Goal: Transaction & Acquisition: Purchase product/service

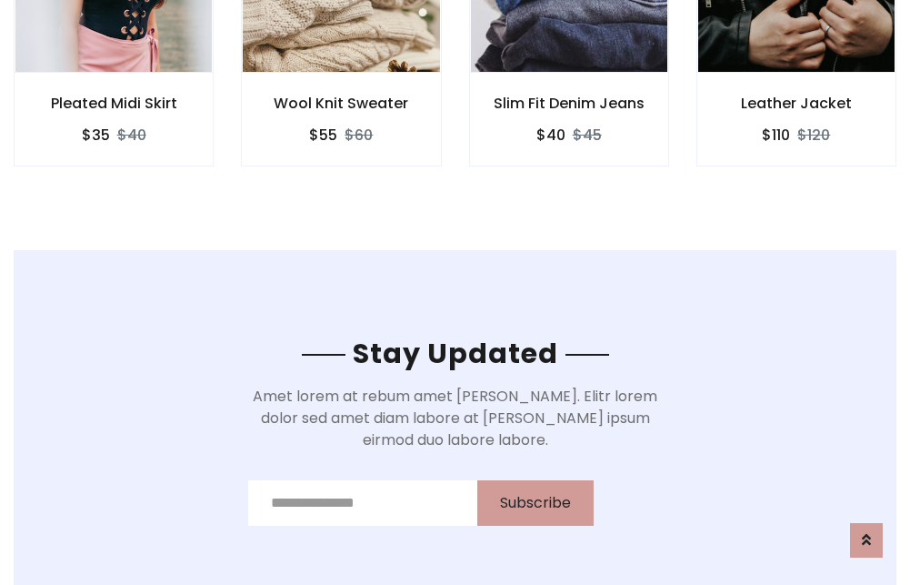
scroll to position [2739, 0]
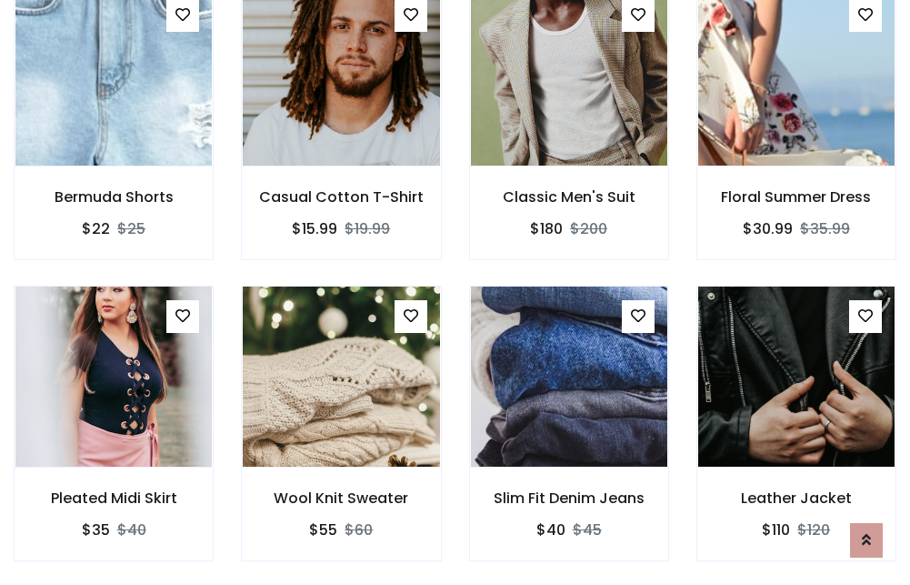
click at [456, 292] on div "Slim Fit Denim Jeans $40 $45" at bounding box center [569, 436] width 227 height 301
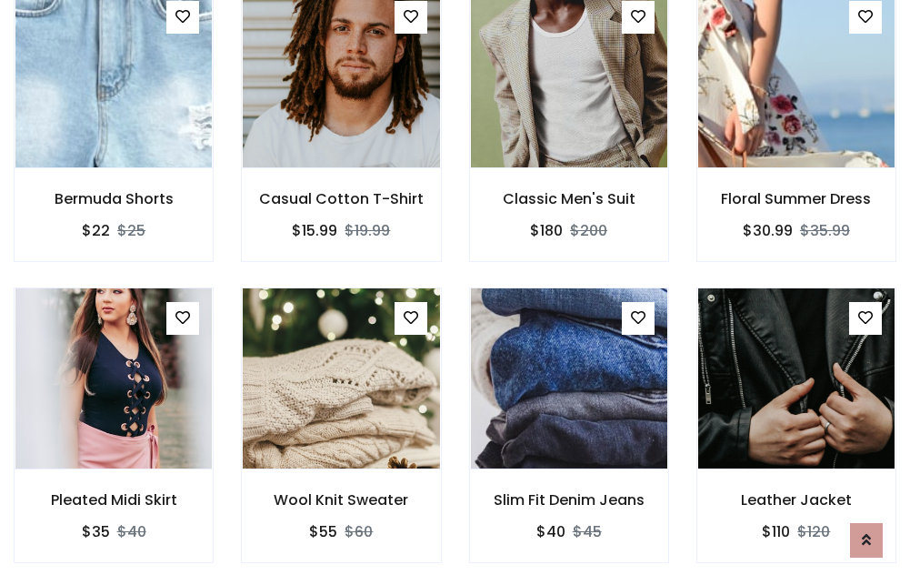
click at [456, 292] on div "Slim Fit Denim Jeans $40 $45" at bounding box center [569, 437] width 227 height 301
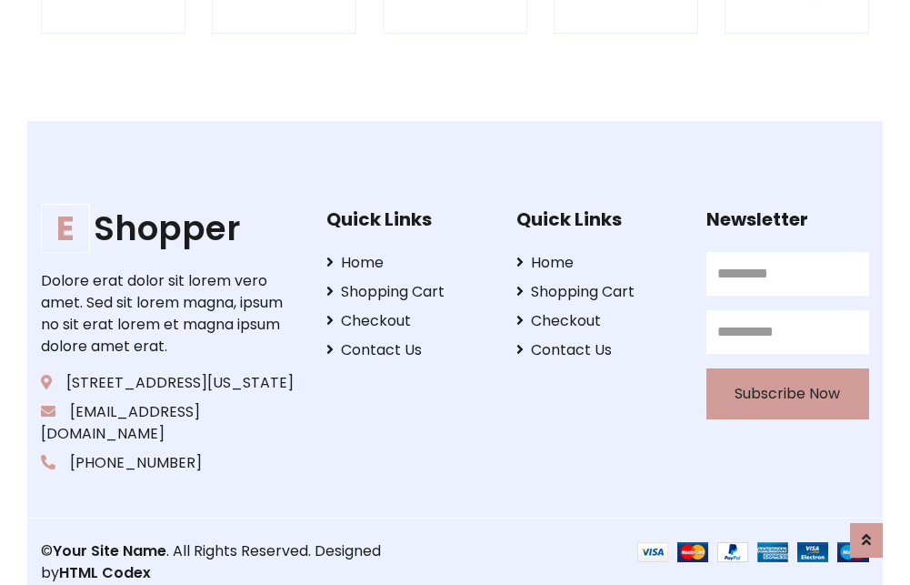
scroll to position [3462, 0]
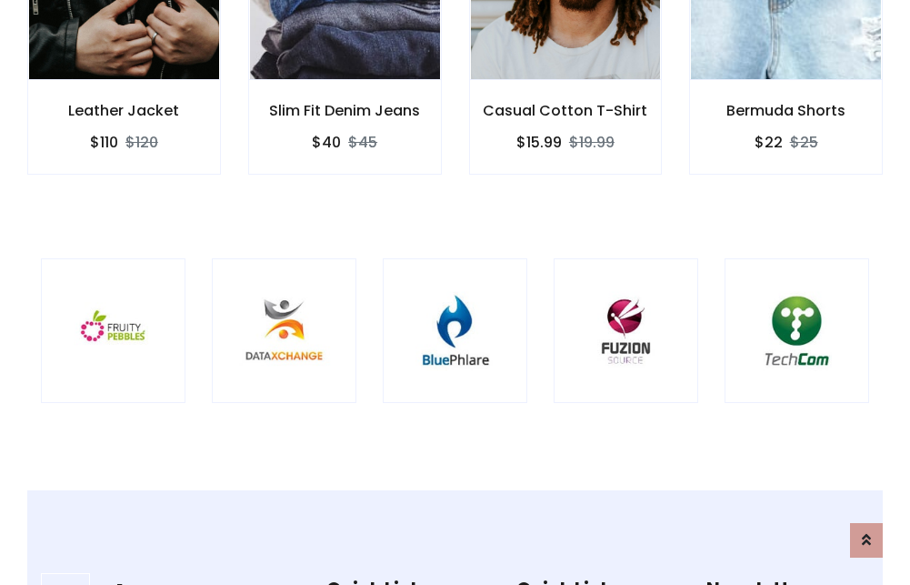
click at [455, 292] on img at bounding box center [455, 330] width 99 height 99
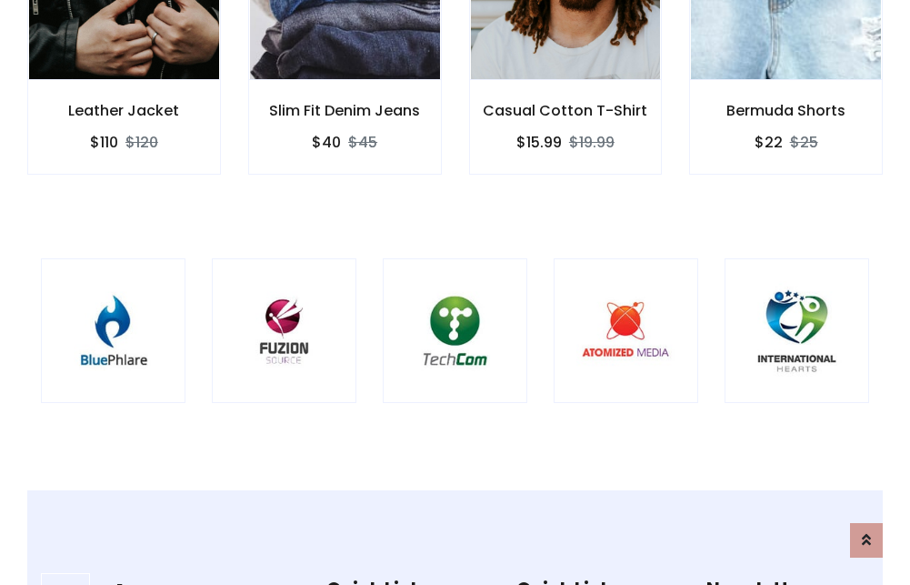
click at [455, 292] on img at bounding box center [455, 330] width 99 height 99
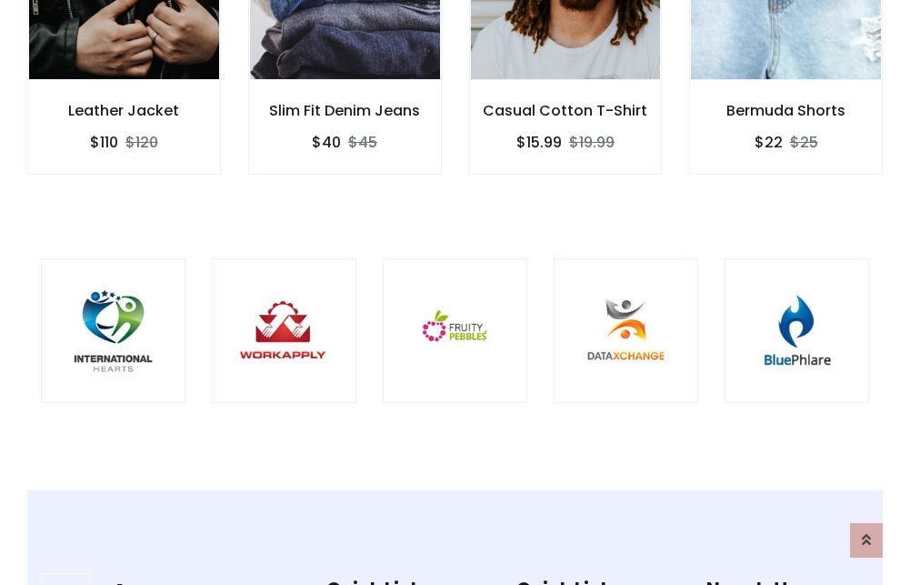
scroll to position [0, 0]
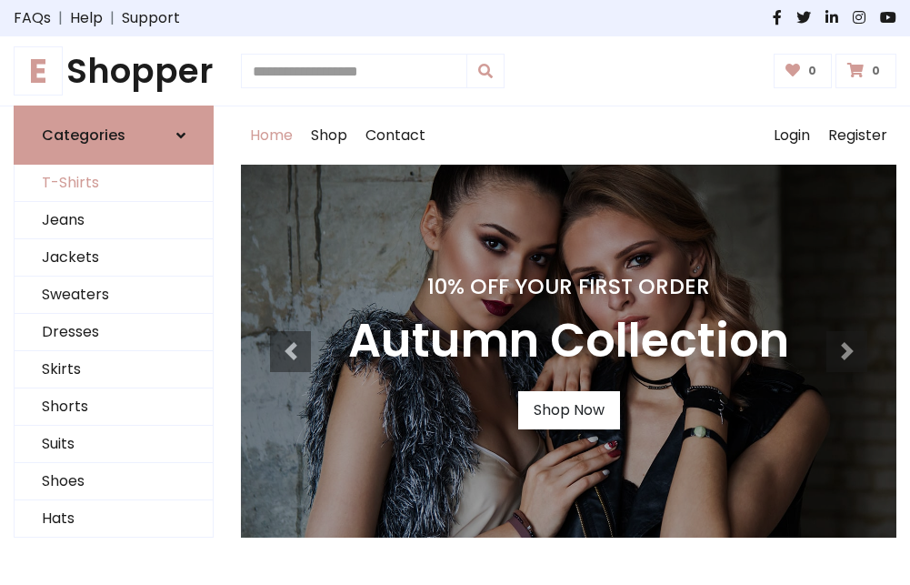
click at [114, 184] on link "T-Shirts" at bounding box center [114, 183] width 198 height 37
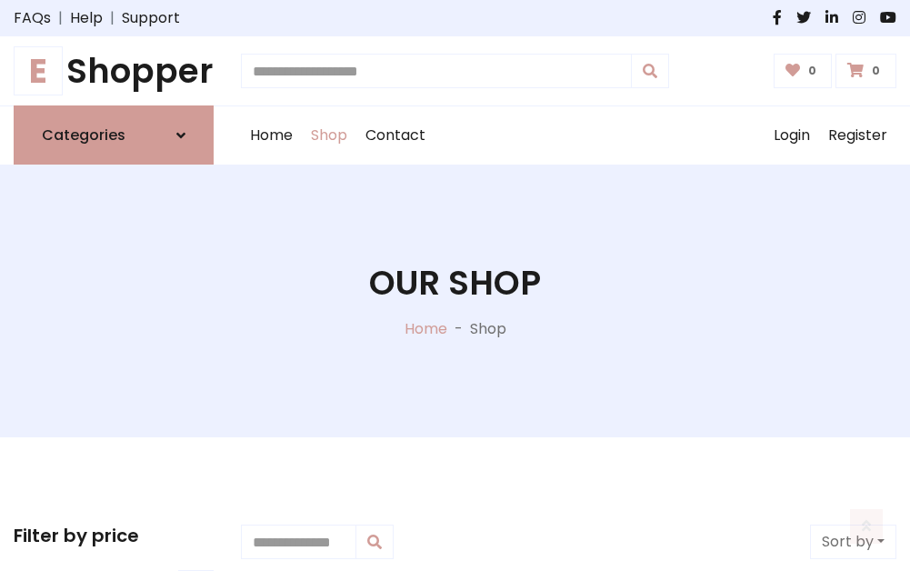
scroll to position [729, 0]
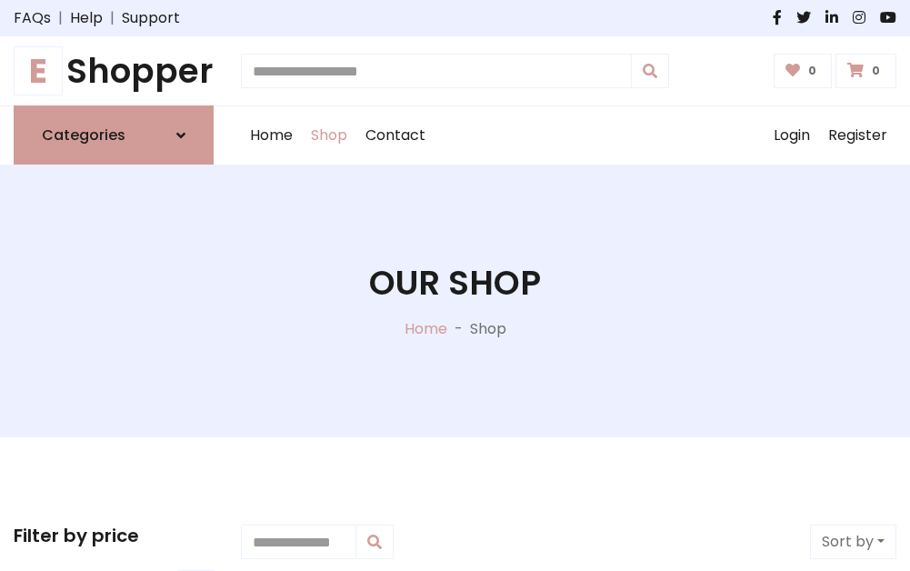
click at [114, 71] on h1 "E Shopper" at bounding box center [114, 71] width 200 height 40
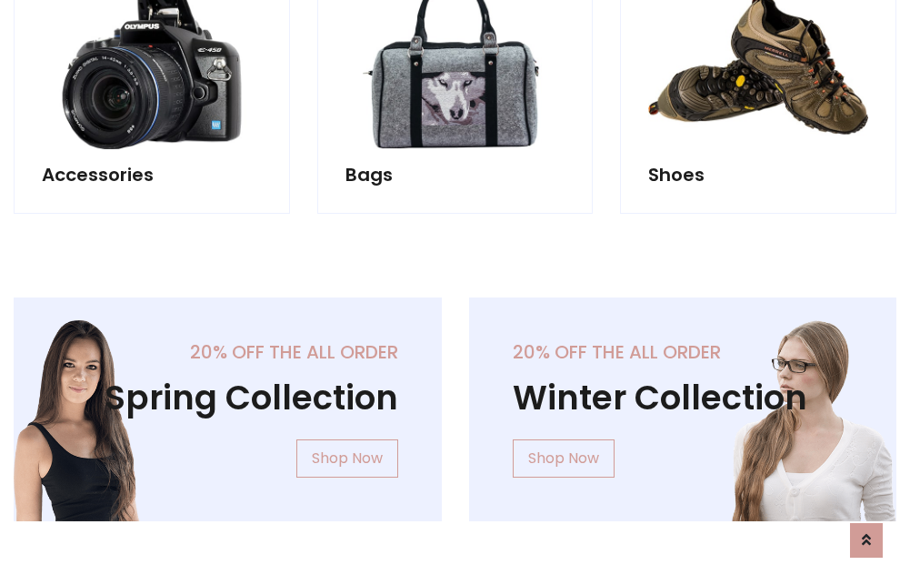
scroll to position [1767, 0]
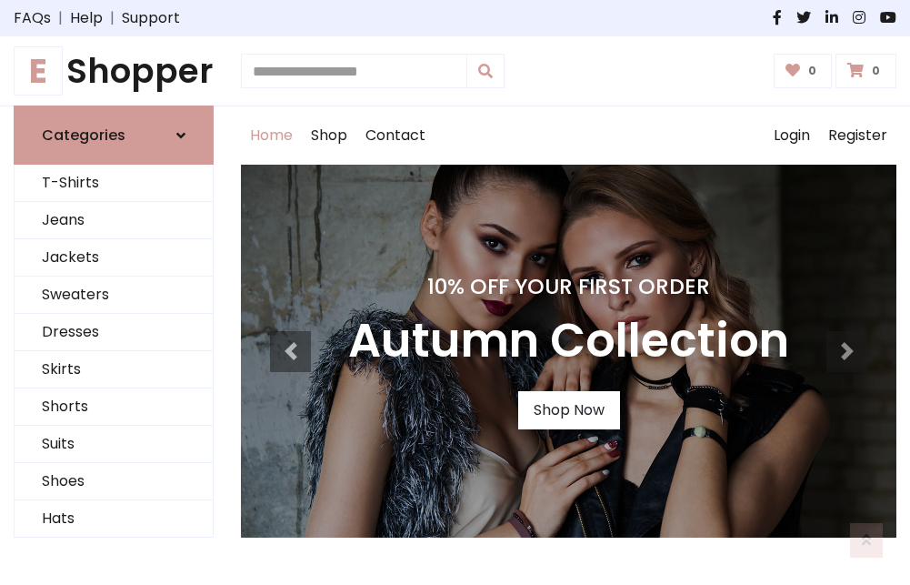
scroll to position [596, 0]
